Goal: Information Seeking & Learning: Compare options

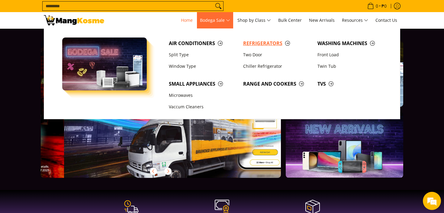
scroll to position [0, 240]
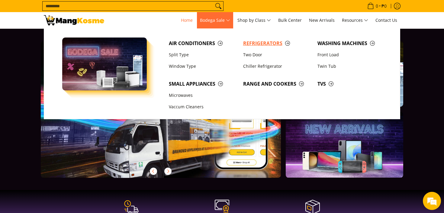
click at [265, 44] on span "Refrigerators" at bounding box center [277, 44] width 68 height 8
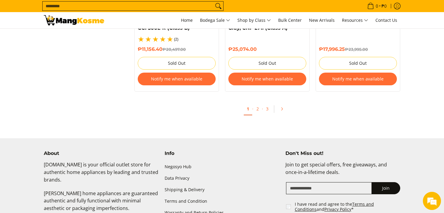
scroll to position [1389, 0]
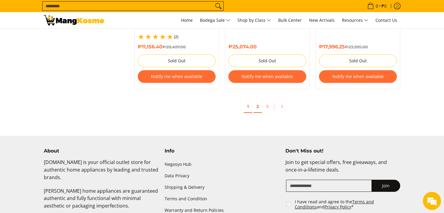
click at [255, 102] on link "2" at bounding box center [257, 106] width 8 height 12
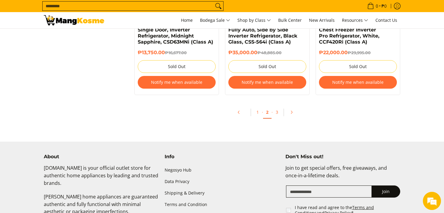
scroll to position [1365, 0]
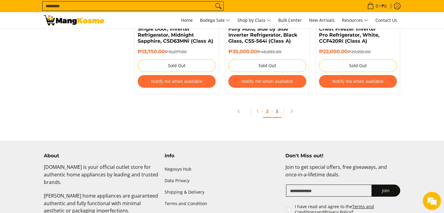
click at [277, 116] on link "3" at bounding box center [277, 111] width 8 height 12
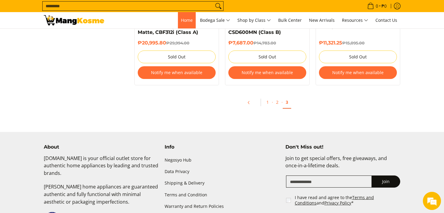
click at [186, 23] on link "Home" at bounding box center [187, 20] width 18 height 16
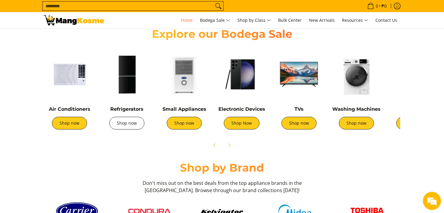
scroll to position [0, 240]
click at [130, 121] on link "Shop now" at bounding box center [126, 123] width 35 height 13
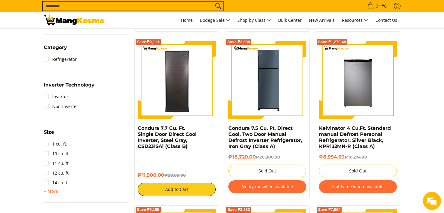
scroll to position [266, 0]
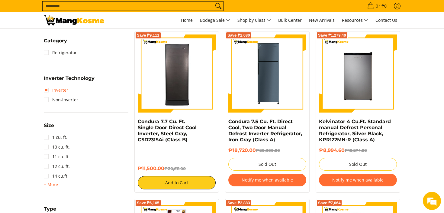
click at [54, 90] on link "Inverter" at bounding box center [56, 90] width 24 height 10
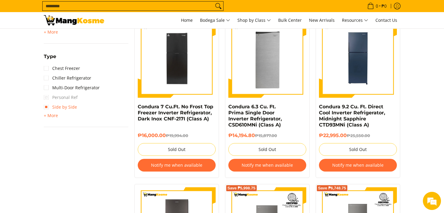
scroll to position [453, 0]
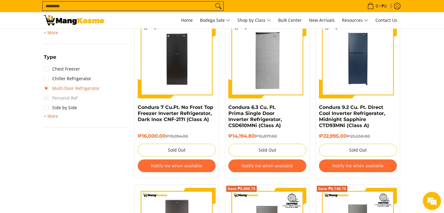
click at [54, 90] on link "Multi-Door Refrigerator" at bounding box center [72, 88] width 56 height 10
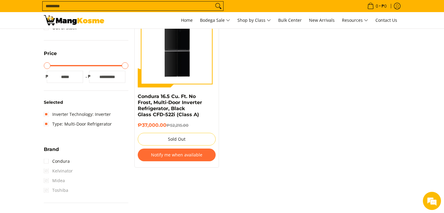
scroll to position [127, 0]
click at [49, 122] on link "Type: Multi-Door Refrigerator" at bounding box center [78, 124] width 68 height 10
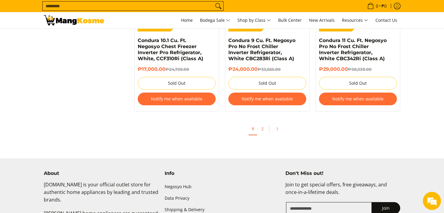
scroll to position [1359, 0]
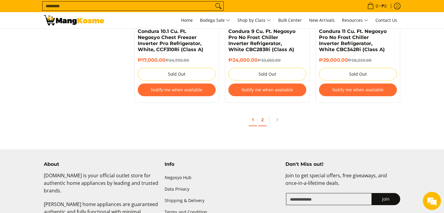
click at [262, 122] on link "2" at bounding box center [262, 120] width 8 height 12
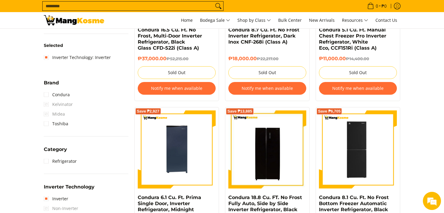
scroll to position [181, 0]
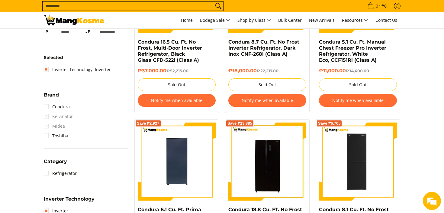
click at [94, 21] on img at bounding box center [74, 20] width 60 height 10
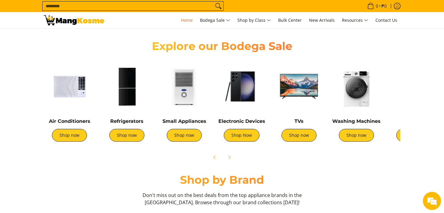
scroll to position [0, 240]
click at [74, 133] on link "Shop now" at bounding box center [69, 135] width 35 height 13
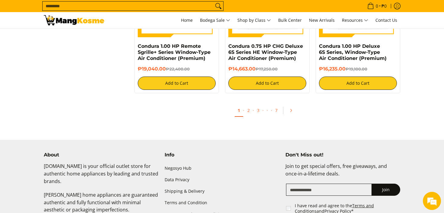
scroll to position [1268, 0]
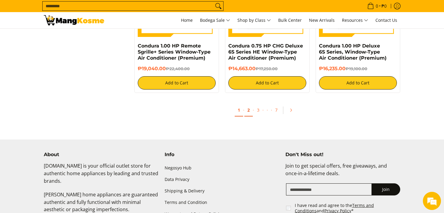
click at [247, 114] on link "2" at bounding box center [248, 110] width 8 height 12
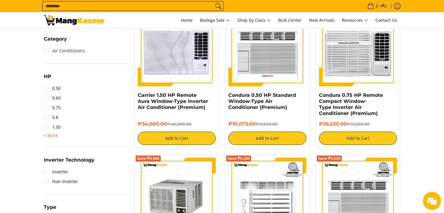
scroll to position [278, 0]
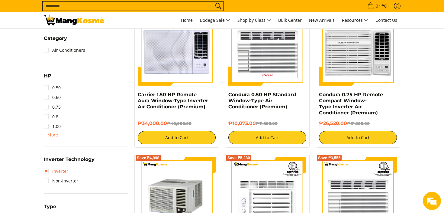
click at [58, 171] on link "Inverter" at bounding box center [56, 171] width 24 height 10
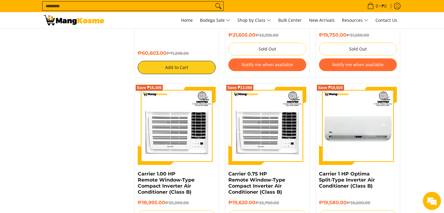
scroll to position [1009, 0]
